Goal: Task Accomplishment & Management: Complete application form

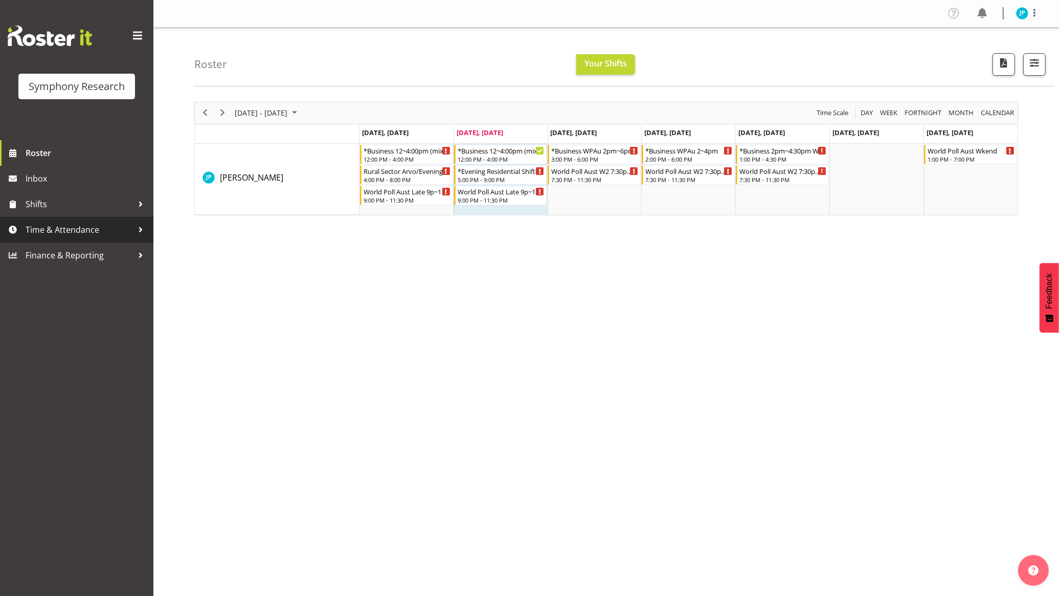
click at [91, 231] on span "Time & Attendance" at bounding box center [79, 229] width 107 height 15
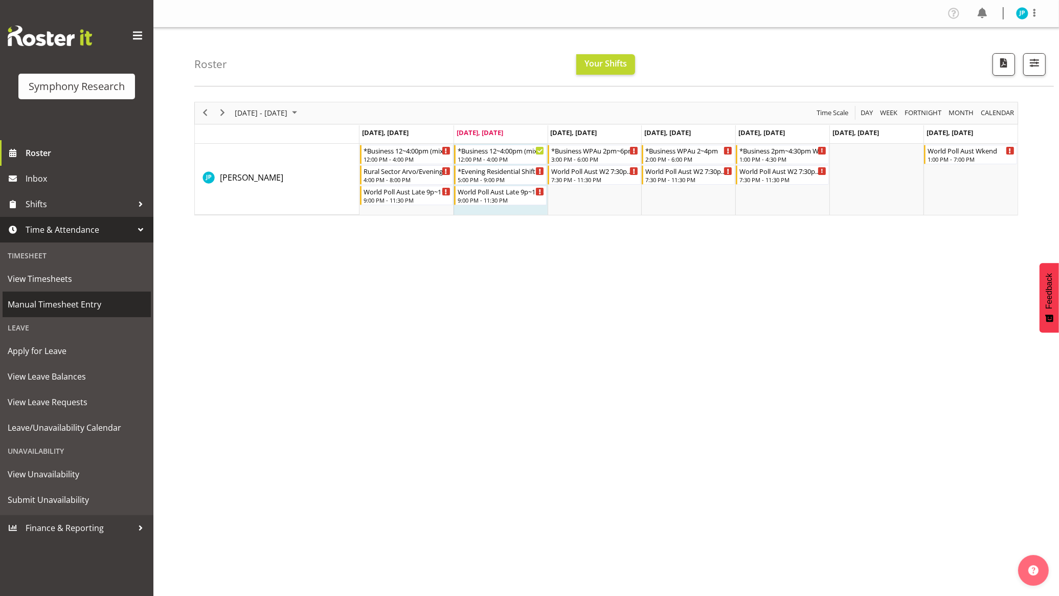
click at [73, 305] on span "Manual Timesheet Entry" at bounding box center [77, 304] width 138 height 15
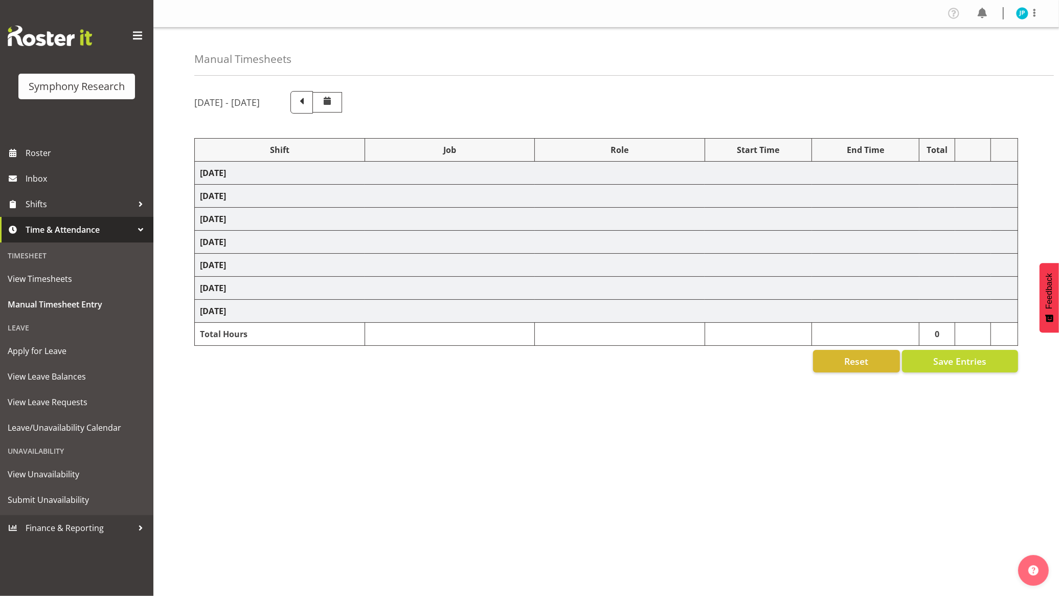
select select "81741"
select select "10587"
select select "47"
select select "81741"
select select "10499"
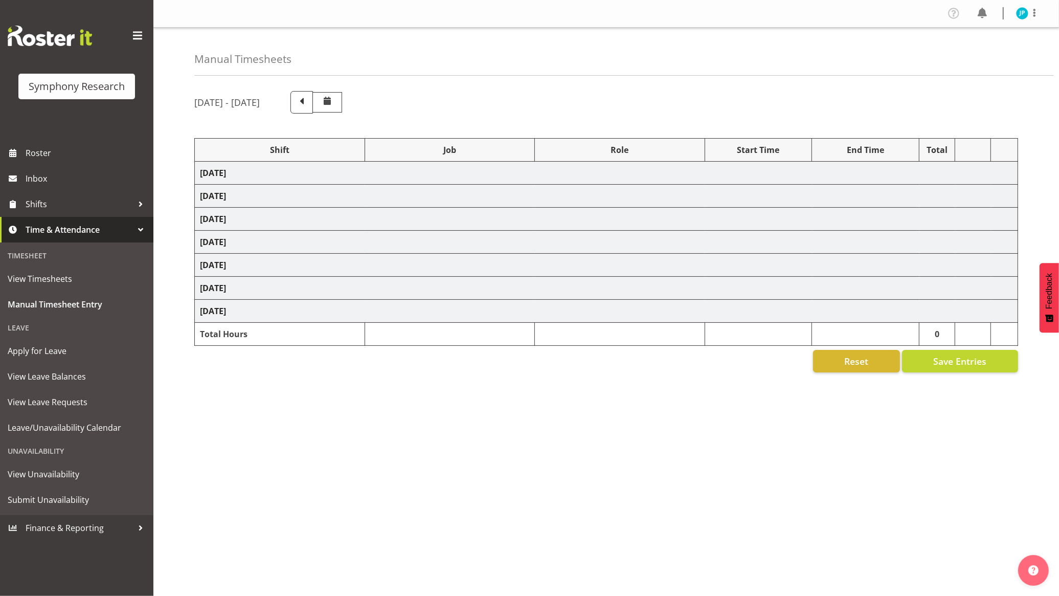
select select "47"
select select "48116"
select select "10587"
select select "47"
select select "81741"
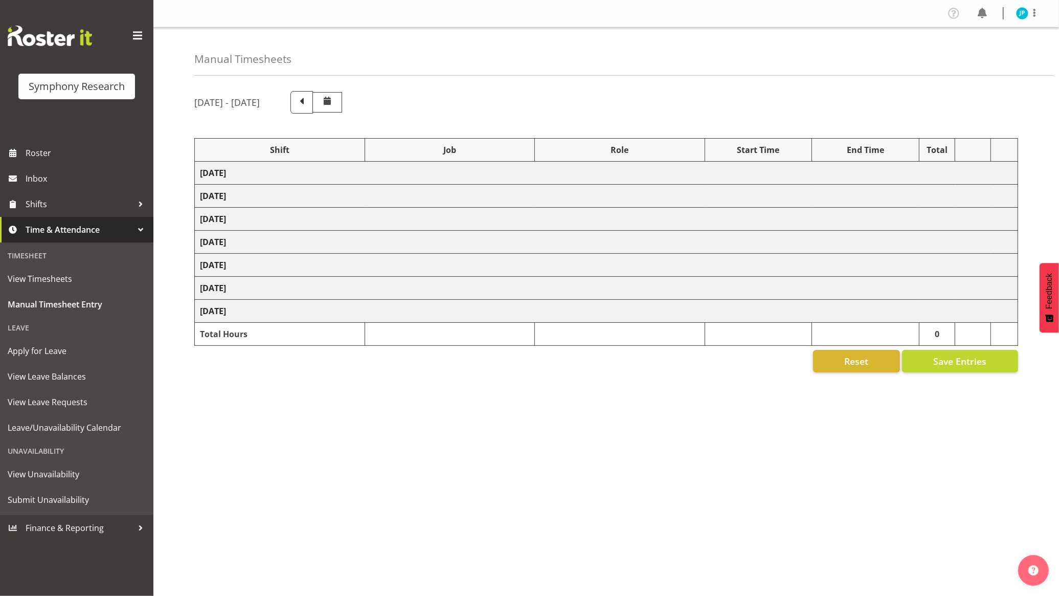
select select "10587"
select select "47"
select select "81741"
select select "10499"
select select "47"
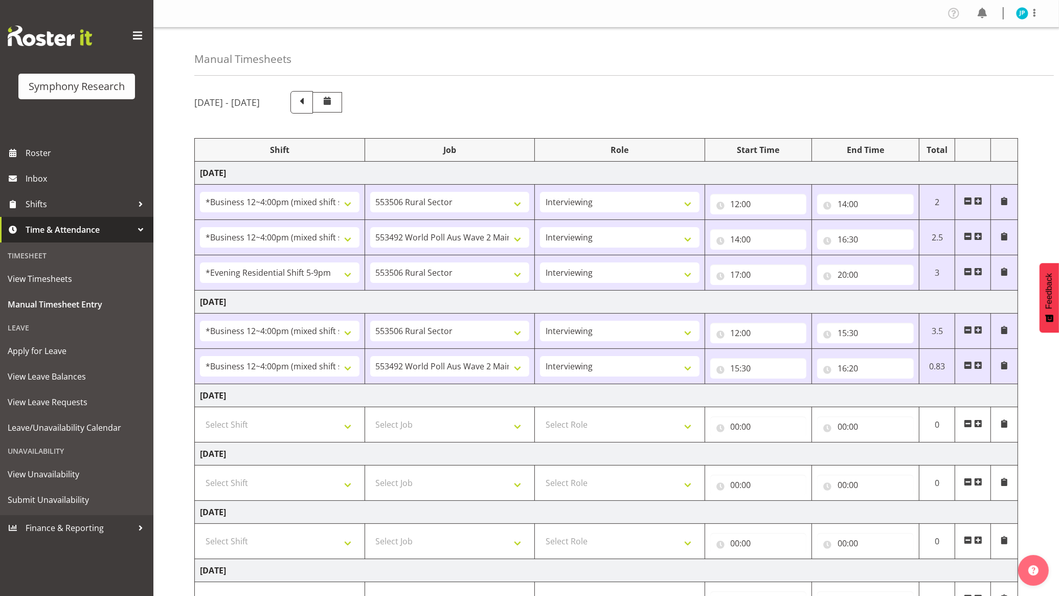
click at [980, 368] on span at bounding box center [979, 365] width 8 height 8
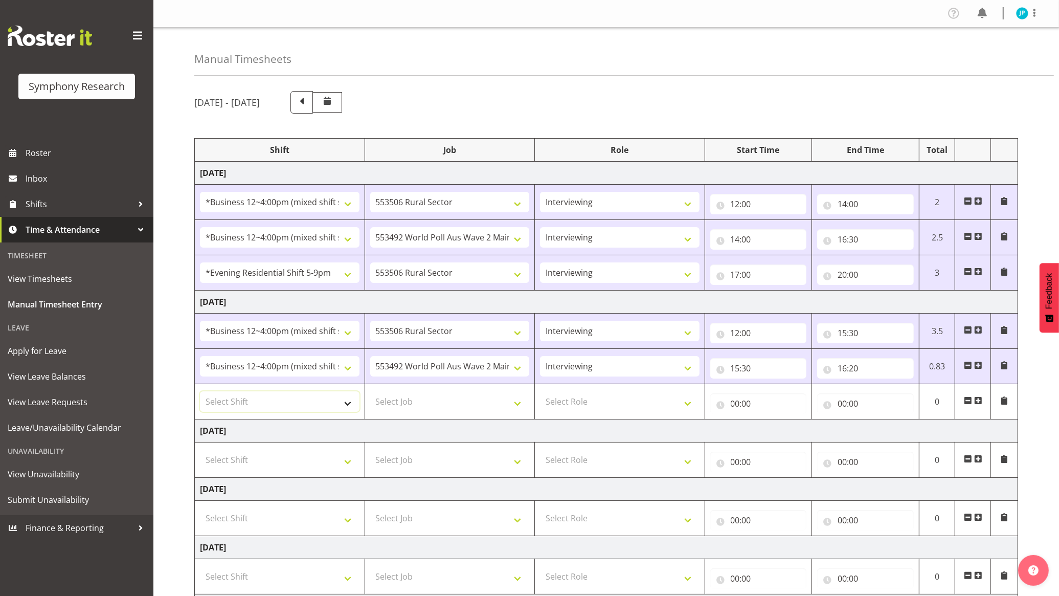
click at [354, 408] on select "Select Shift !!Weekend Residential (Roster IT Shift Label) *Business 9/10am ~ 4…" at bounding box center [280, 401] width 160 height 20
select select "48116"
click at [200, 393] on select "Select Shift !!Weekend Residential (Roster IT Shift Label) *Business 9/10am ~ 4…" at bounding box center [280, 401] width 160 height 20
click at [491, 407] on select "Select Job 550060 IF Admin 553492 World Poll Aus Wave 2 Main 2025 553493 World …" at bounding box center [450, 401] width 160 height 20
select select "10499"
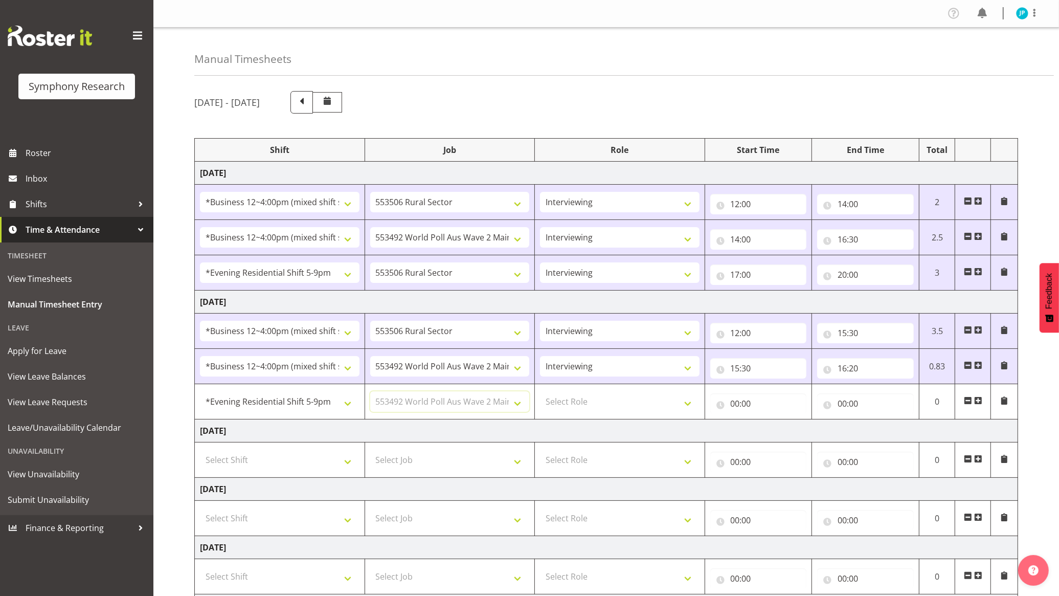
click at [370, 393] on select "Select Job 550060 IF Admin 553492 World Poll Aus Wave 2 Main 2025 553493 World …" at bounding box center [450, 401] width 160 height 20
click at [627, 403] on select "Select Role Briefing Interviewing" at bounding box center [620, 401] width 160 height 20
select select "47"
click at [540, 393] on select "Select Role Briefing Interviewing" at bounding box center [620, 401] width 160 height 20
click at [750, 408] on input "00:00" at bounding box center [759, 403] width 97 height 20
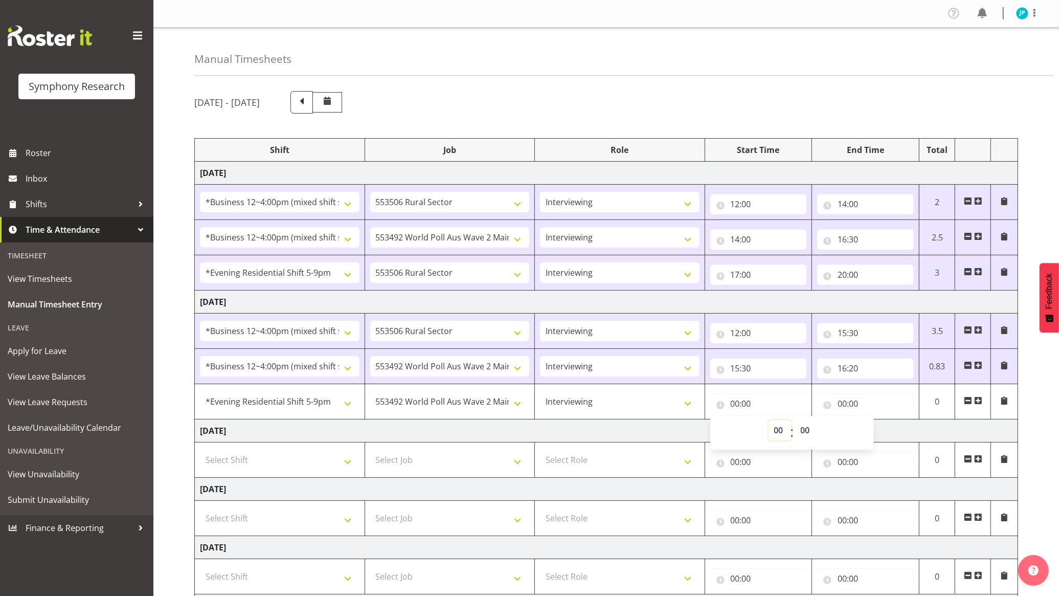
click at [782, 433] on select "00 01 02 03 04 05 06 07 08 09 10 11 12 13 14 15 16 17 18 19 20 21 22 23" at bounding box center [780, 430] width 23 height 20
select select "17"
click at [769, 422] on select "00 01 02 03 04 05 06 07 08 09 10 11 12 13 14 15 16 17 18 19 20 21 22 23" at bounding box center [780, 430] width 23 height 20
type input "17:00"
click at [874, 404] on input "00:00" at bounding box center [865, 403] width 97 height 20
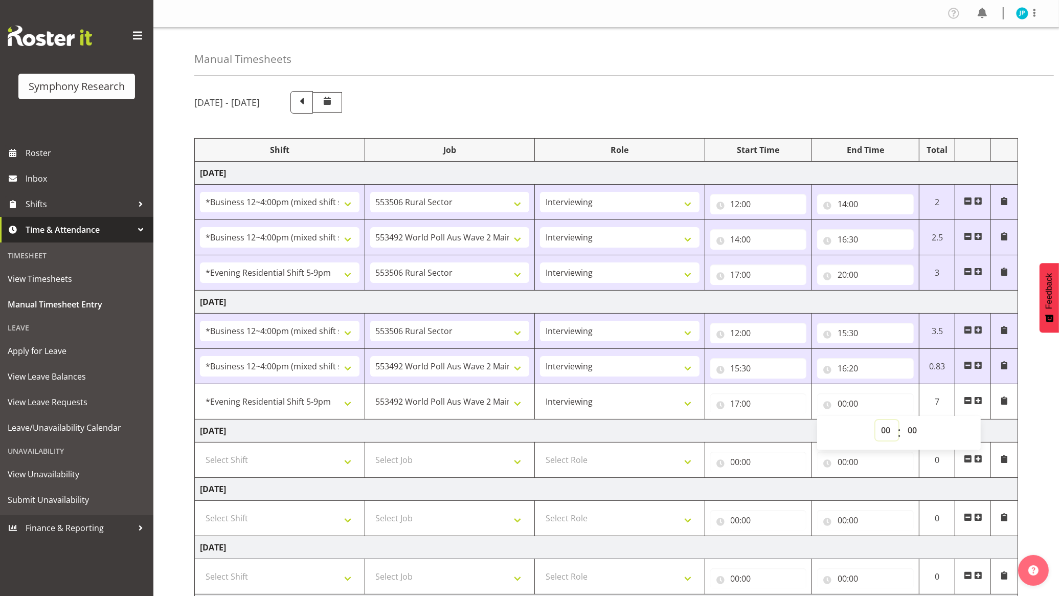
click at [888, 426] on select "00 01 02 03 04 05 06 07 08 09 10 11 12 13 14 15 16 17 18 19 20 21 22 23" at bounding box center [887, 430] width 23 height 20
select select "23"
click at [876, 422] on select "00 01 02 03 04 05 06 07 08 09 10 11 12 13 14 15 16 17 18 19 20 21 22 23" at bounding box center [887, 430] width 23 height 20
type input "23:00"
click at [755, 425] on td "Wednesday 1st October 2025" at bounding box center [607, 430] width 824 height 23
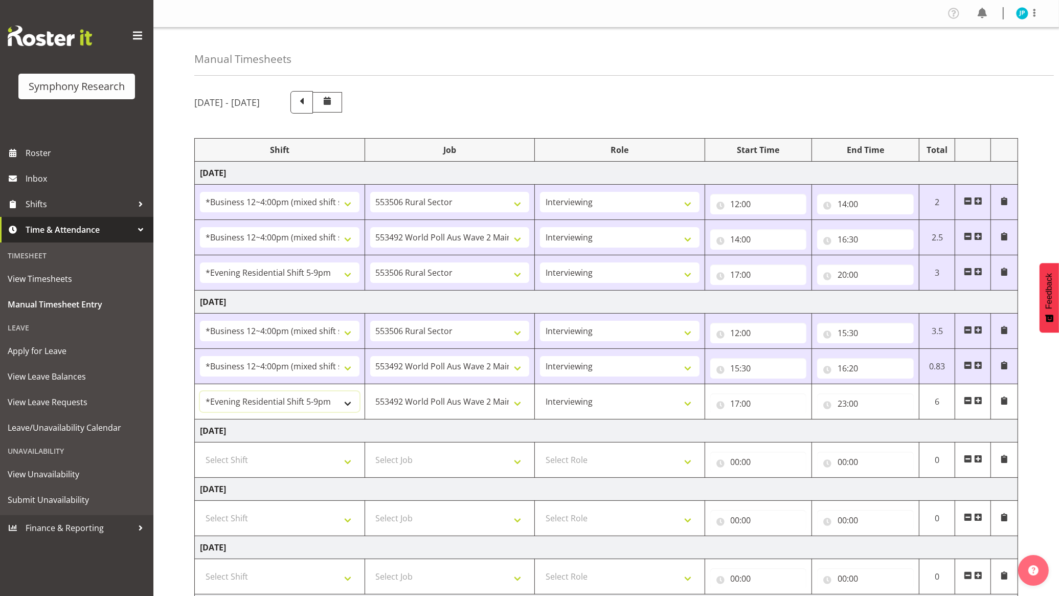
click at [325, 402] on select "!!Weekend Residential (Roster IT Shift Label) *Business 9/10am ~ 4:30pm *Busine…" at bounding box center [280, 401] width 160 height 20
click at [414, 423] on td "Wednesday 1st October 2025" at bounding box center [607, 430] width 824 height 23
click at [505, 408] on select "550060 IF Admin 553492 World Poll Aus Wave 2 Main 2025 553493 World Poll NZ Wav…" at bounding box center [450, 401] width 160 height 20
select select "10587"
click at [370, 393] on select "550060 IF Admin 553492 World Poll Aus Wave 2 Main 2025 553493 World Poll NZ Wav…" at bounding box center [450, 401] width 160 height 20
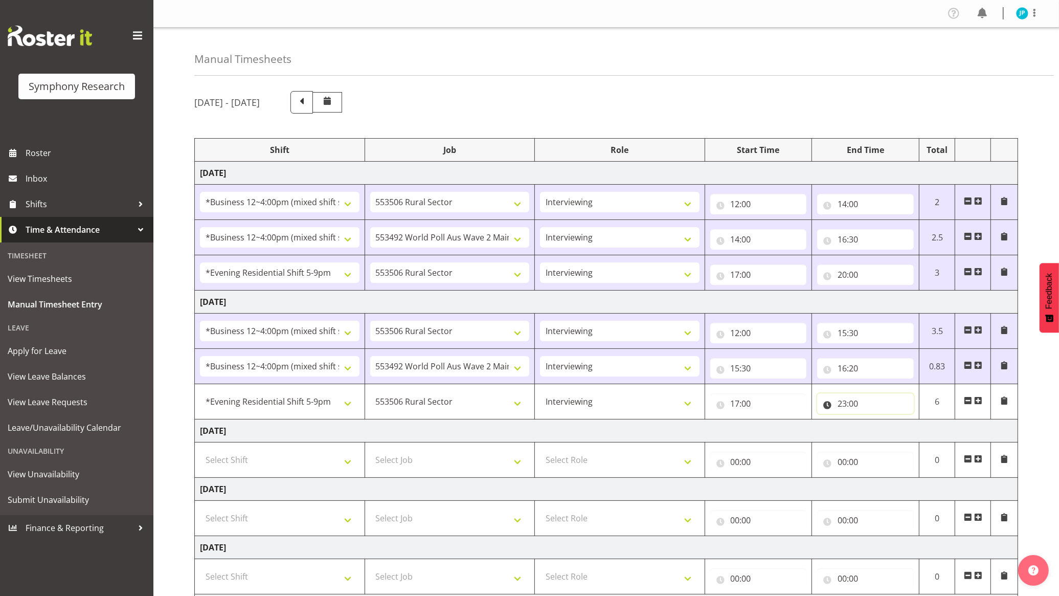
click at [842, 405] on input "23:00" at bounding box center [865, 403] width 97 height 20
click at [881, 429] on select "00 01 02 03 04 05 06 07 08 09 10 11 12 13 14 15 16 17 18 19 20 21 22 23" at bounding box center [887, 430] width 23 height 20
select select "18"
click at [876, 422] on select "00 01 02 03 04 05 06 07 08 09 10 11 12 13 14 15 16 17 18 19 20 21 22 23" at bounding box center [887, 430] width 23 height 20
type input "18:00"
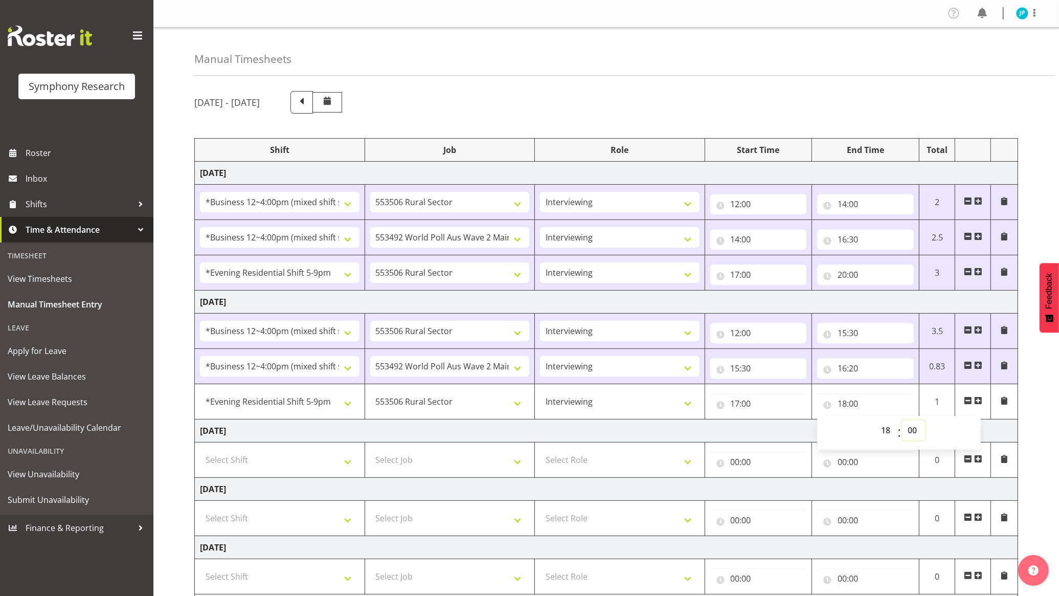
click at [915, 431] on select "00 01 02 03 04 05 06 07 08 09 10 11 12 13 14 15 16 17 18 19 20 21 22 23 24 25 2…" at bounding box center [913, 430] width 23 height 20
select select "50"
click at [902, 422] on select "00 01 02 03 04 05 06 07 08 09 10 11 12 13 14 15 16 17 18 19 20 21 22 23 24 25 2…" at bounding box center [913, 430] width 23 height 20
type input "18:50"
click at [722, 432] on td "Wednesday 1st October 2025" at bounding box center [607, 430] width 824 height 23
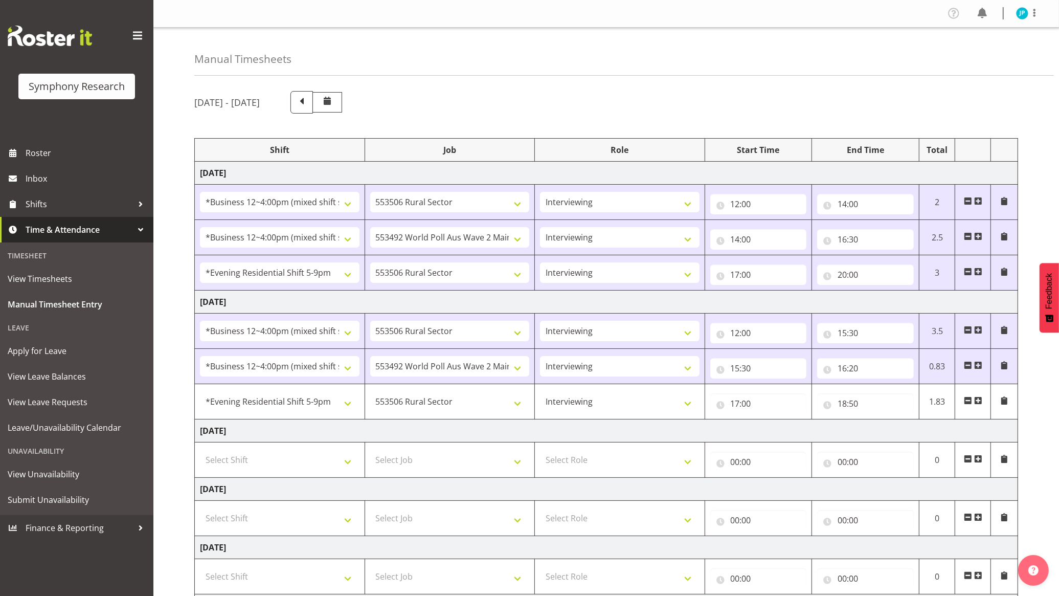
click at [981, 405] on span at bounding box center [979, 400] width 8 height 8
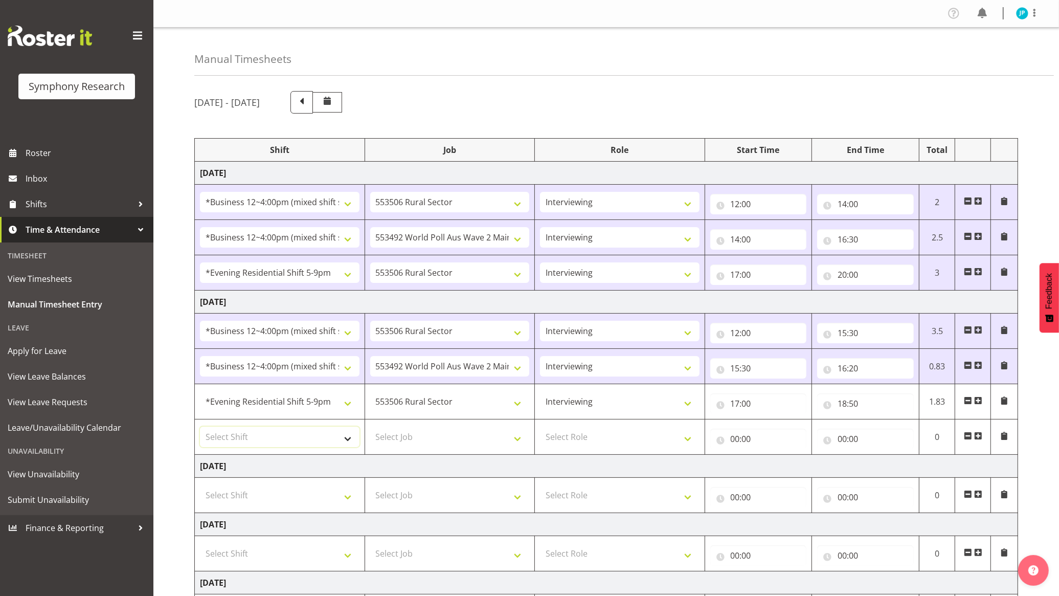
click at [346, 435] on select "Select Shift !!Weekend Residential (Roster IT Shift Label) *Business 9/10am ~ 4…" at bounding box center [280, 437] width 160 height 20
select select "48116"
click at [200, 428] on select "Select Shift !!Weekend Residential (Roster IT Shift Label) *Business 9/10am ~ 4…" at bounding box center [280, 437] width 160 height 20
click at [512, 441] on select "Select Job 550060 IF Admin 553492 World Poll Aus Wave 2 Main 2025 553493 World …" at bounding box center [450, 437] width 160 height 20
select select "10499"
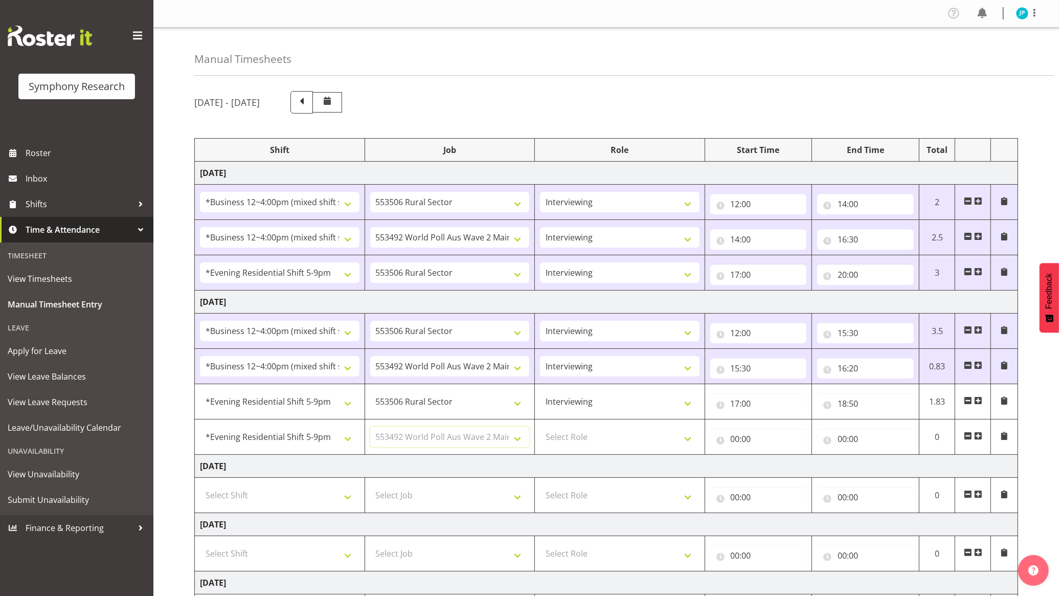
click at [370, 428] on select "Select Job 550060 IF Admin 553492 World Poll Aus Wave 2 Main 2025 553493 World …" at bounding box center [450, 437] width 160 height 20
click at [647, 436] on select "Select Role Briefing Interviewing" at bounding box center [620, 437] width 160 height 20
select select "47"
click at [540, 428] on select "Select Role Briefing Interviewing" at bounding box center [620, 437] width 160 height 20
click at [735, 437] on input "00:00" at bounding box center [759, 439] width 97 height 20
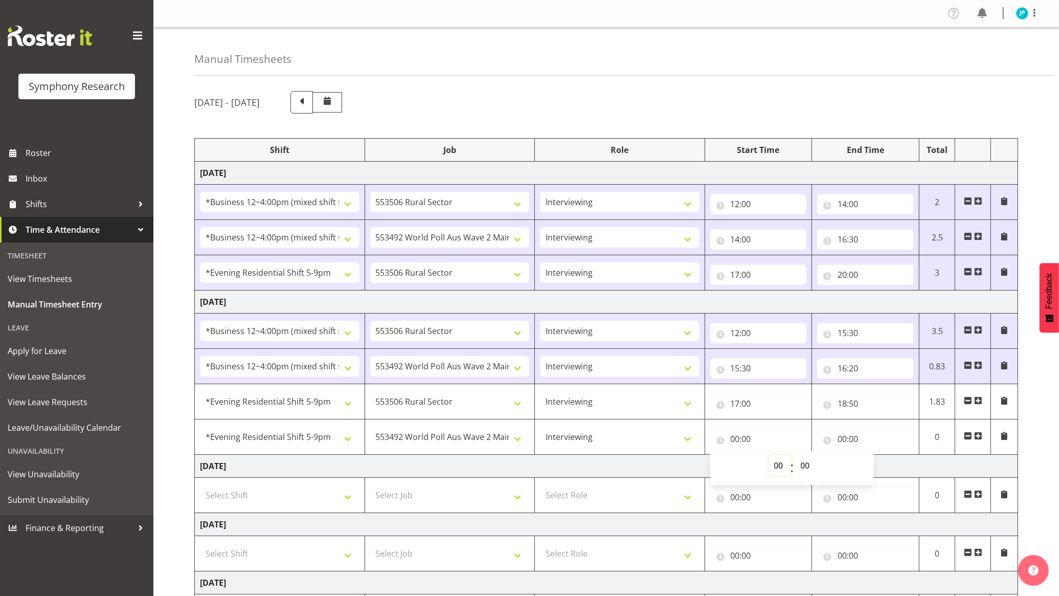
click at [773, 467] on select "00 01 02 03 04 05 06 07 08 09 10 11 12 13 14 15 16 17 18 19 20 21 22 23" at bounding box center [780, 465] width 23 height 20
select select "18"
click at [769, 457] on select "00 01 02 03 04 05 06 07 08 09 10 11 12 13 14 15 16 17 18 19 20 21 22 23" at bounding box center [780, 465] width 23 height 20
type input "18:00"
click at [811, 463] on select "00 01 02 03 04 05 06 07 08 09 10 11 12 13 14 15 16 17 18 19 20 21 22 23 24 25 2…" at bounding box center [807, 465] width 23 height 20
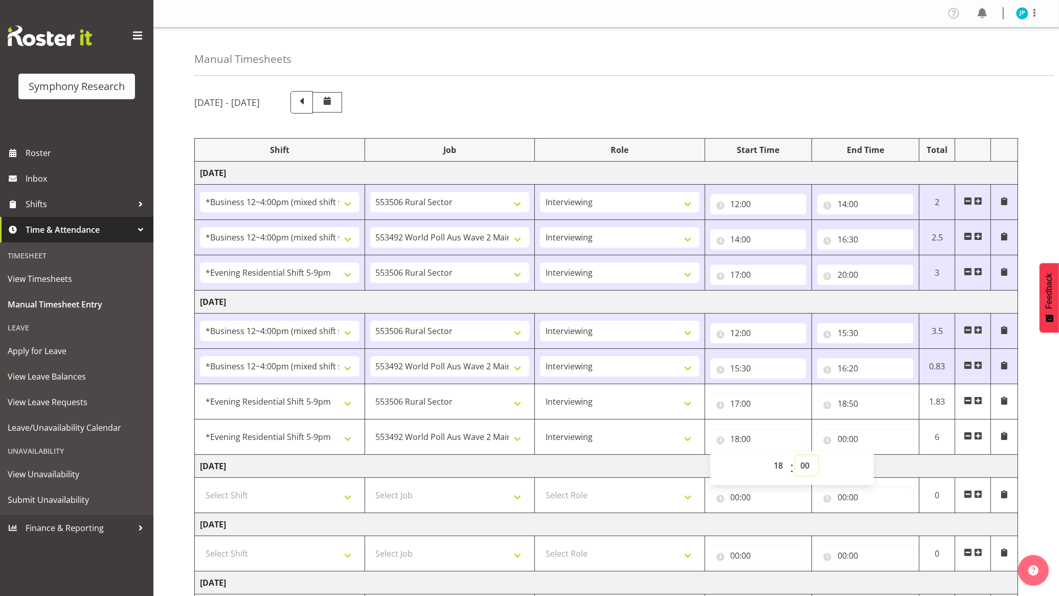
select select "50"
click at [796, 457] on select "00 01 02 03 04 05 06 07 08 09 10 11 12 13 14 15 16 17 18 19 20 21 22 23 24 25 2…" at bounding box center [807, 465] width 23 height 20
type input "18:50"
click at [864, 436] on input "00:00" at bounding box center [865, 439] width 97 height 20
click at [881, 467] on select "00 01 02 03 04 05 06 07 08 09 10 11 12 13 14 15 16 17 18 19 20 21 22 23" at bounding box center [887, 465] width 23 height 20
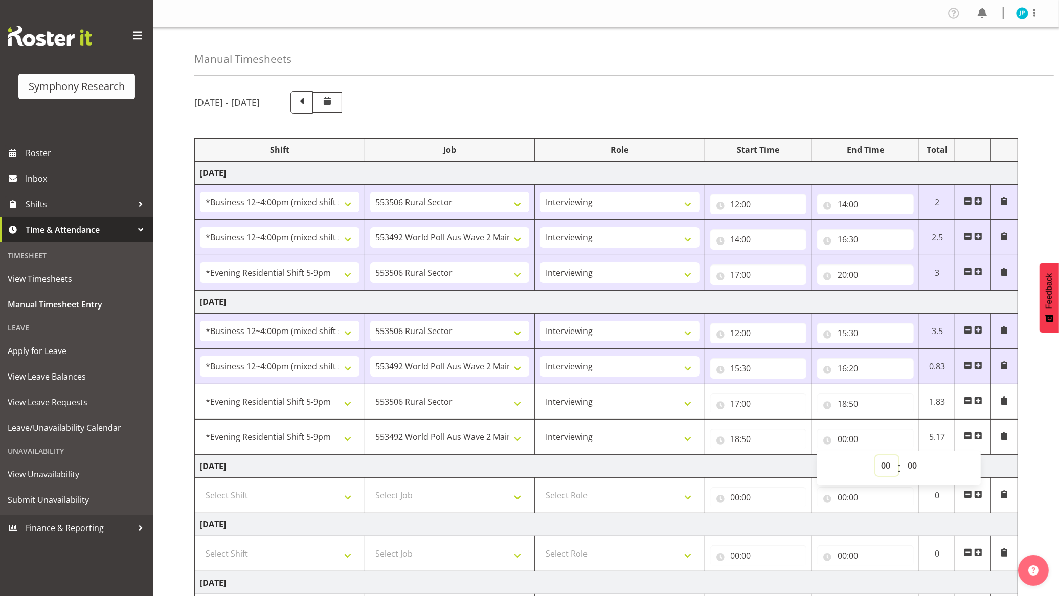
select select "23"
click at [876, 457] on select "00 01 02 03 04 05 06 07 08 09 10 11 12 13 14 15 16 17 18 19 20 21 22 23" at bounding box center [887, 465] width 23 height 20
type input "23:00"
click at [758, 469] on td "Wednesday 1st October 2025" at bounding box center [607, 466] width 824 height 23
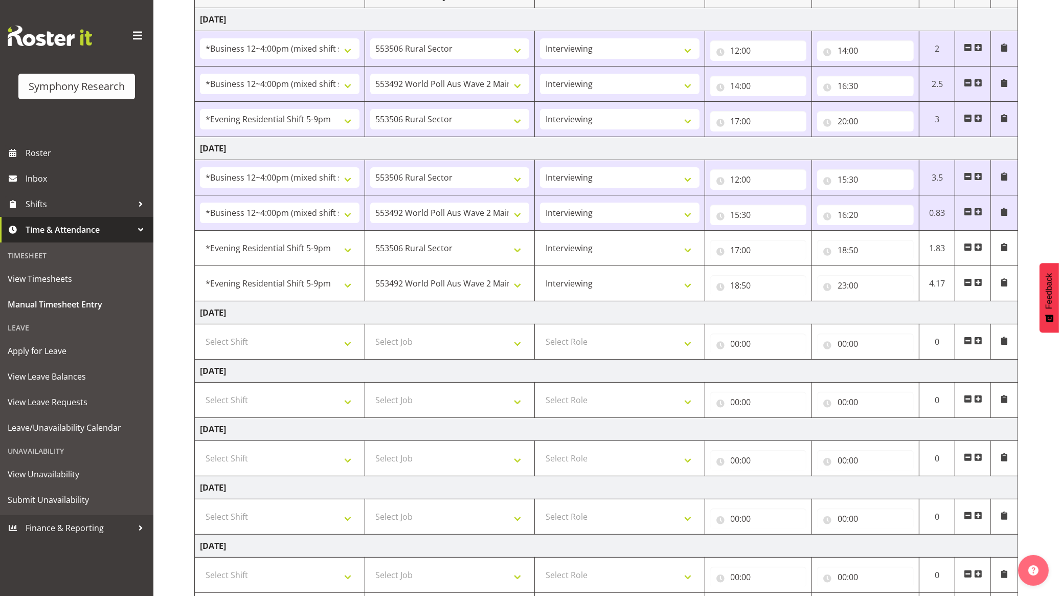
scroll to position [220, 0]
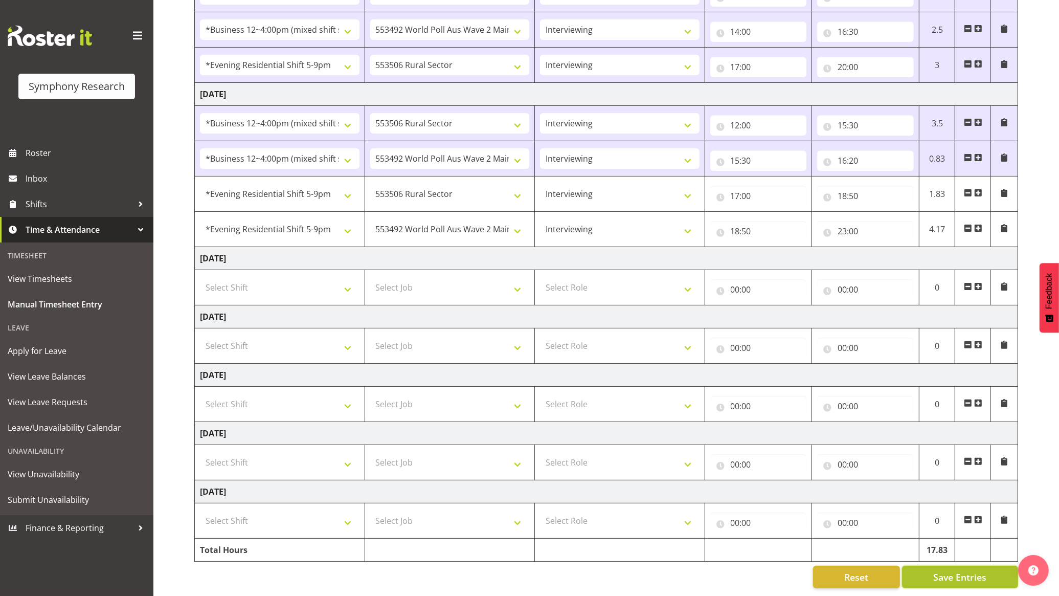
click at [932, 566] on button "Save Entries" at bounding box center [960, 577] width 116 height 23
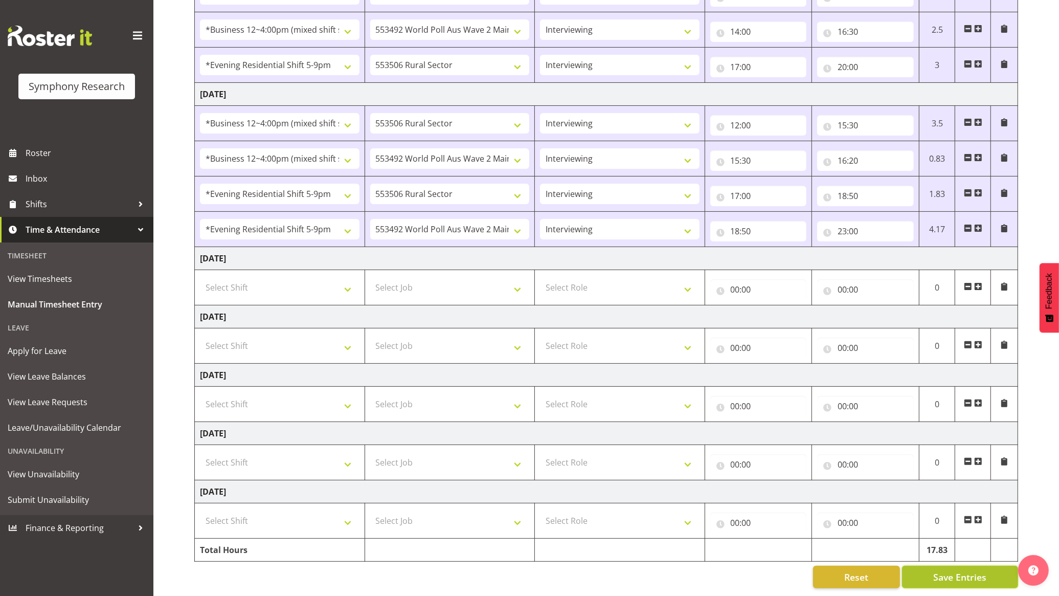
click at [929, 566] on button "Save Entries" at bounding box center [960, 577] width 116 height 23
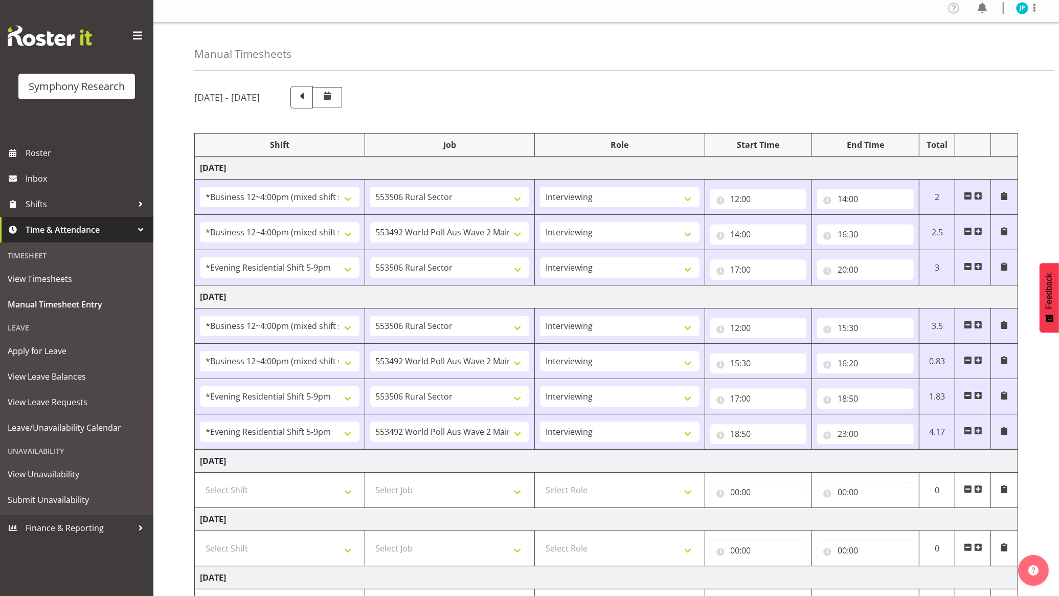
scroll to position [0, 0]
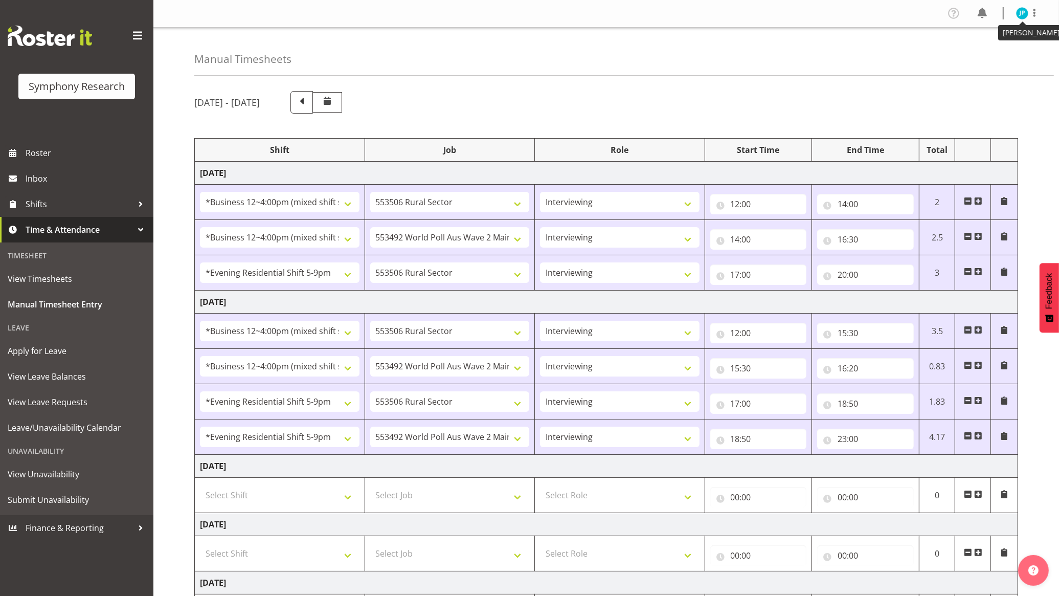
click at [1021, 12] on img at bounding box center [1023, 13] width 12 height 12
click at [1004, 53] on link "Log Out" at bounding box center [992, 54] width 98 height 18
